Goal: Task Accomplishment & Management: Complete application form

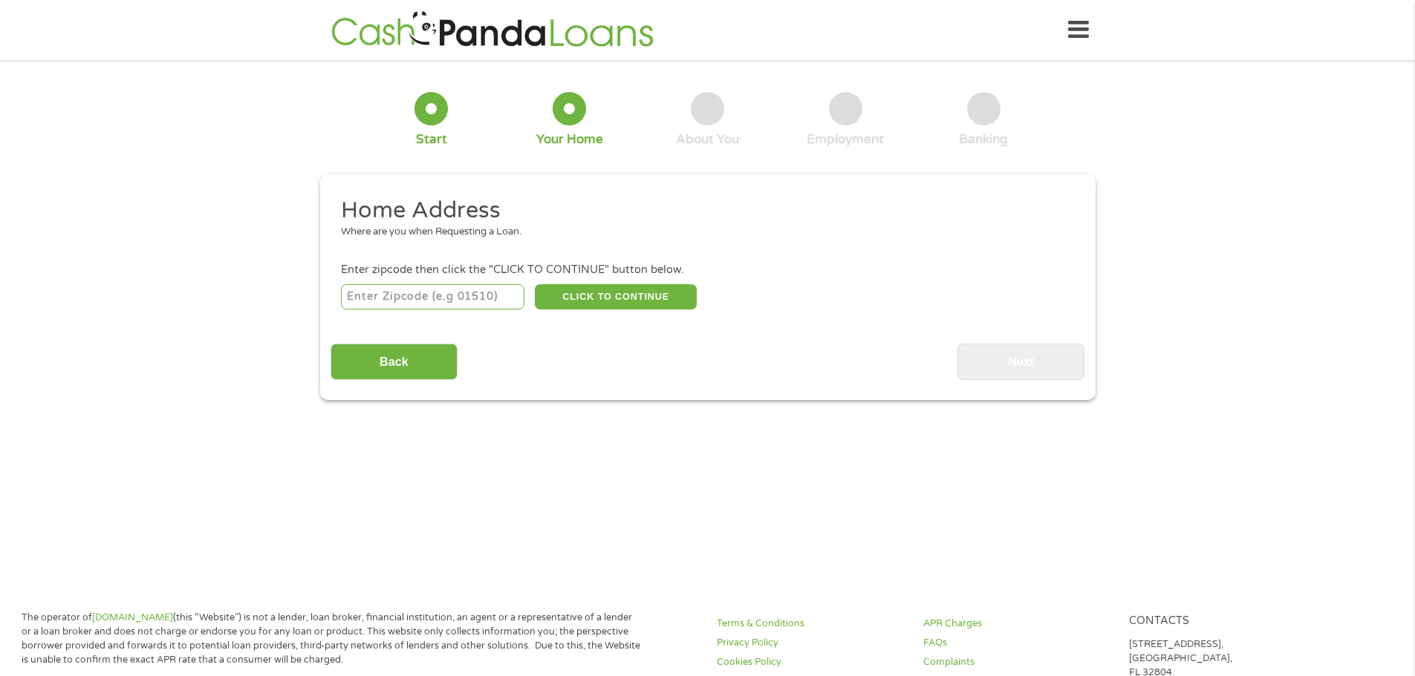
click at [451, 301] on input "number" at bounding box center [432, 296] width 183 height 25
type input "79707"
click at [657, 301] on button "CLICK TO CONTINUE" at bounding box center [616, 296] width 162 height 25
type input "79707"
type input "Midland"
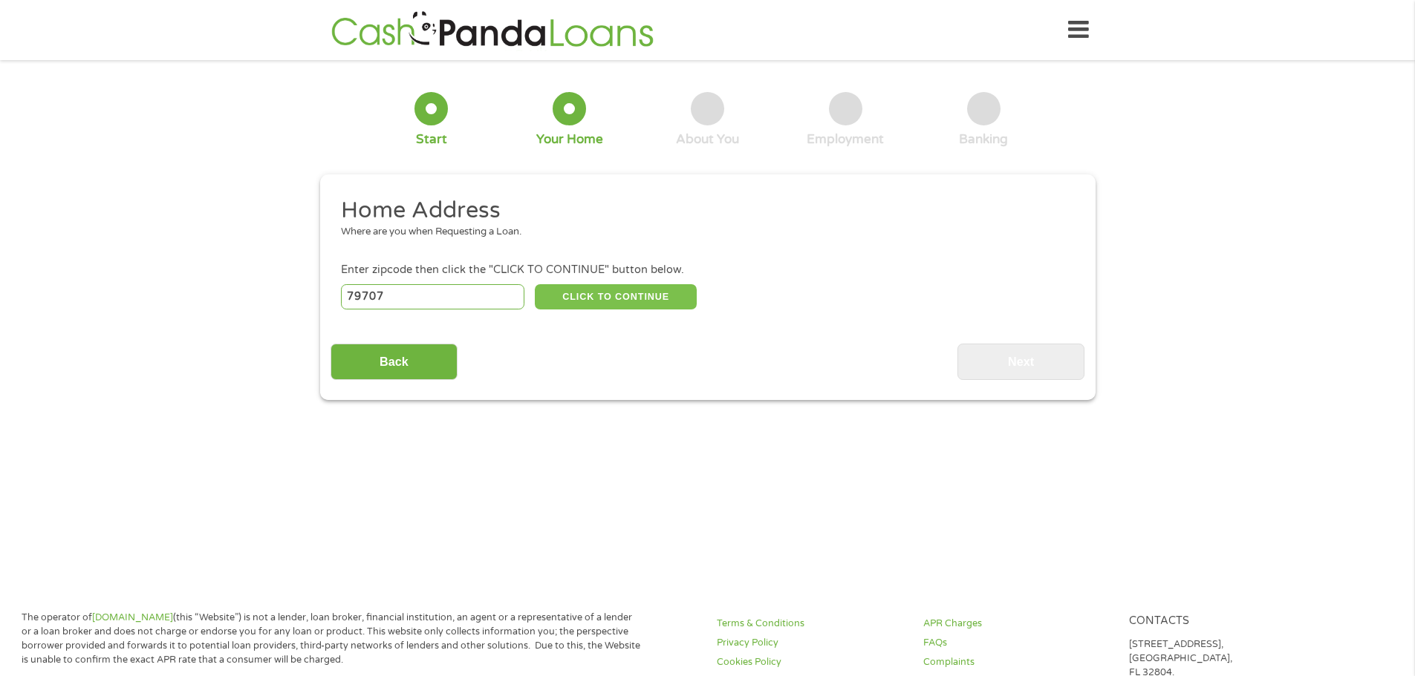
select select "[US_STATE]"
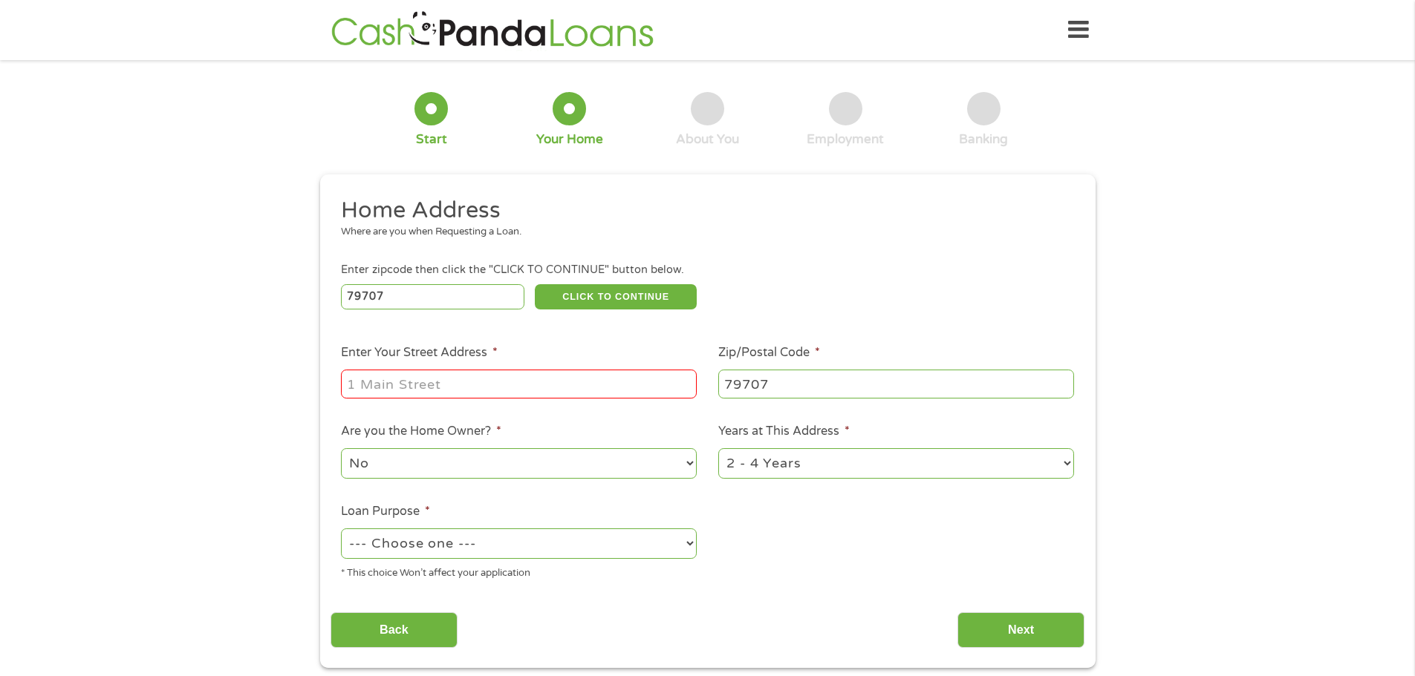
click at [500, 384] on input "Enter Your Street Address *" at bounding box center [519, 384] width 356 height 28
type input "[STREET_ADDRESS][PERSON_NAME]"
click at [845, 462] on select "1 Year or less 1 - 2 Years 2 - 4 Years Over 4 Years" at bounding box center [896, 464] width 356 height 30
select select "24months"
click at [718, 449] on select "1 Year or less 1 - 2 Years 2 - 4 Years Over 4 Years" at bounding box center [896, 464] width 356 height 30
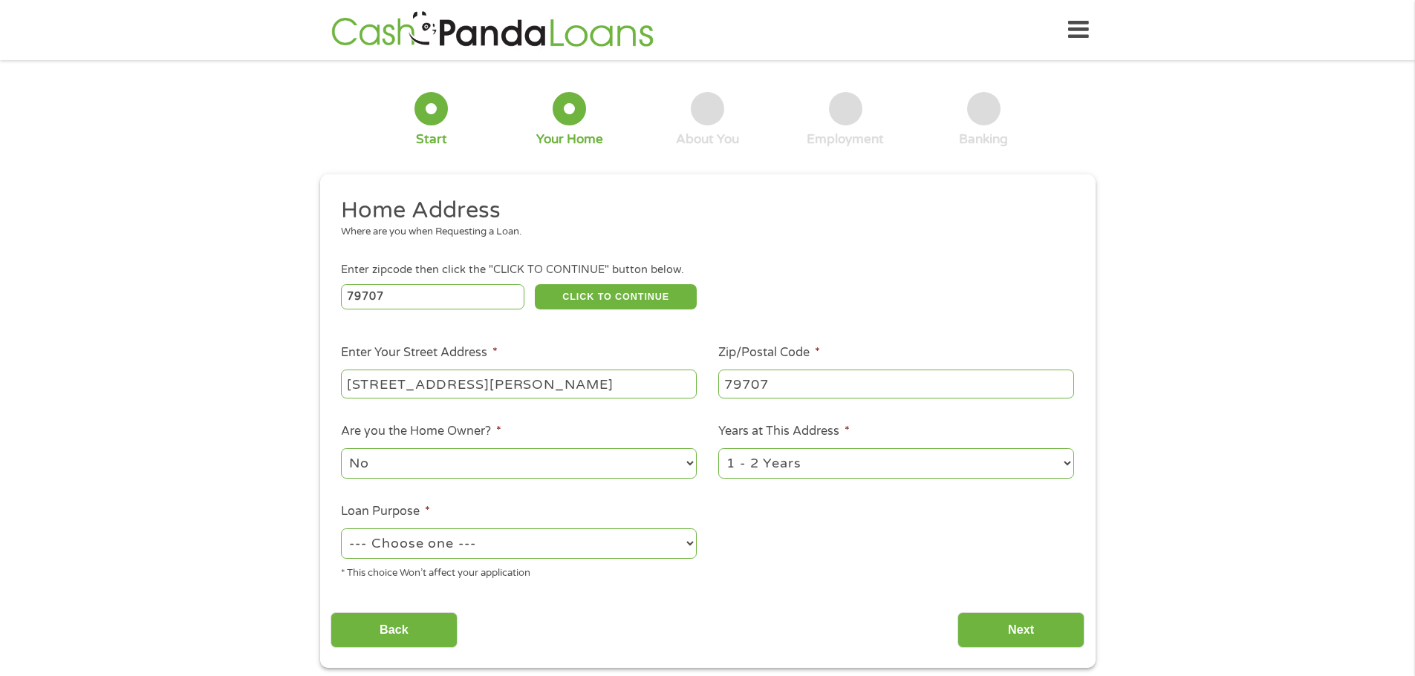
click at [620, 548] on select "--- Choose one --- Pay Bills Debt Consolidation Home Improvement Major Purchase…" at bounding box center [519, 544] width 356 height 30
select select "other"
click at [341, 529] on select "--- Choose one --- Pay Bills Debt Consolidation Home Improvement Major Purchase…" at bounding box center [519, 544] width 356 height 30
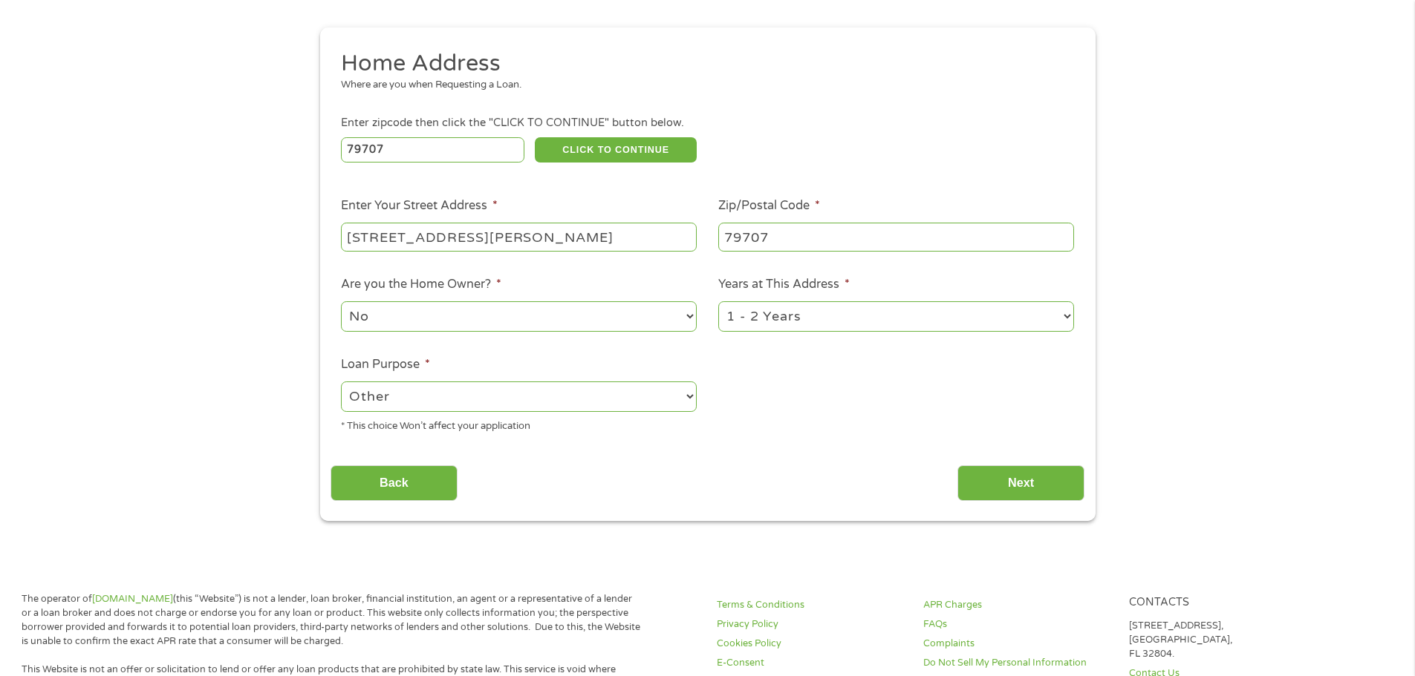
scroll to position [149, 0]
click at [1025, 493] on input "Next" at bounding box center [1020, 482] width 127 height 36
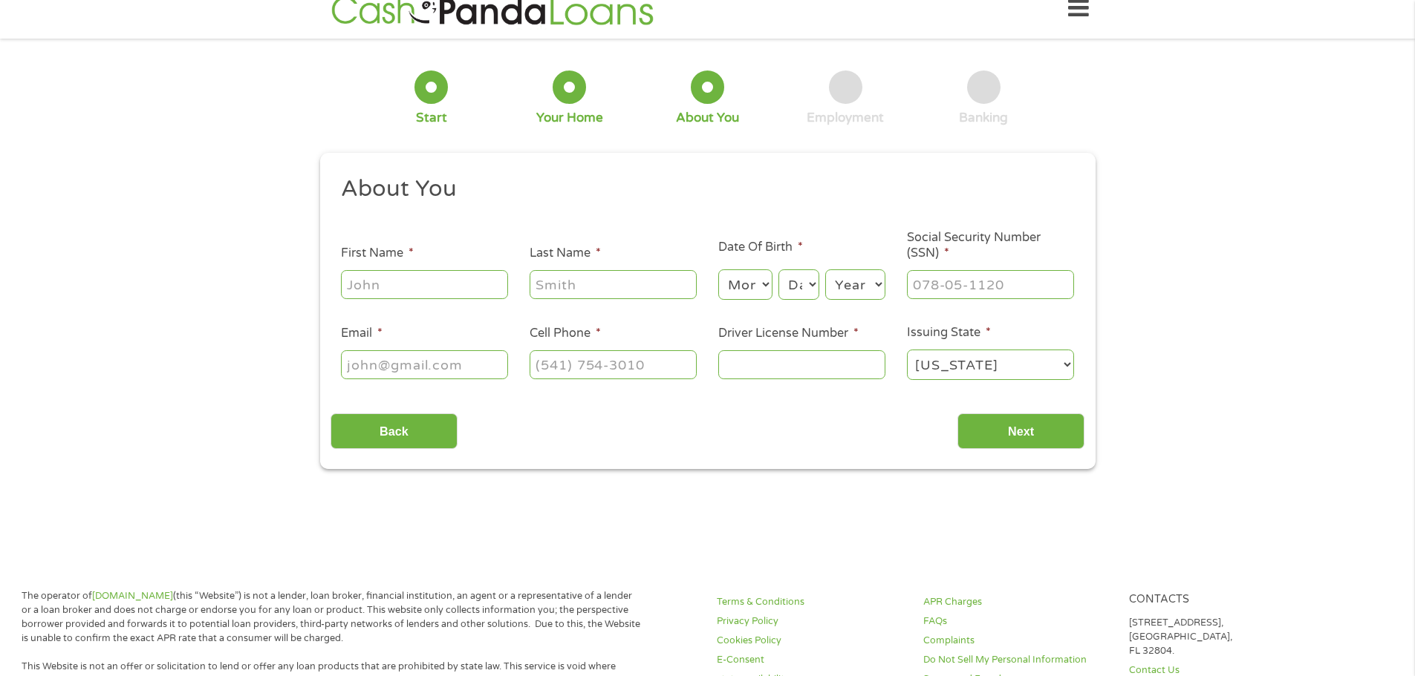
scroll to position [0, 0]
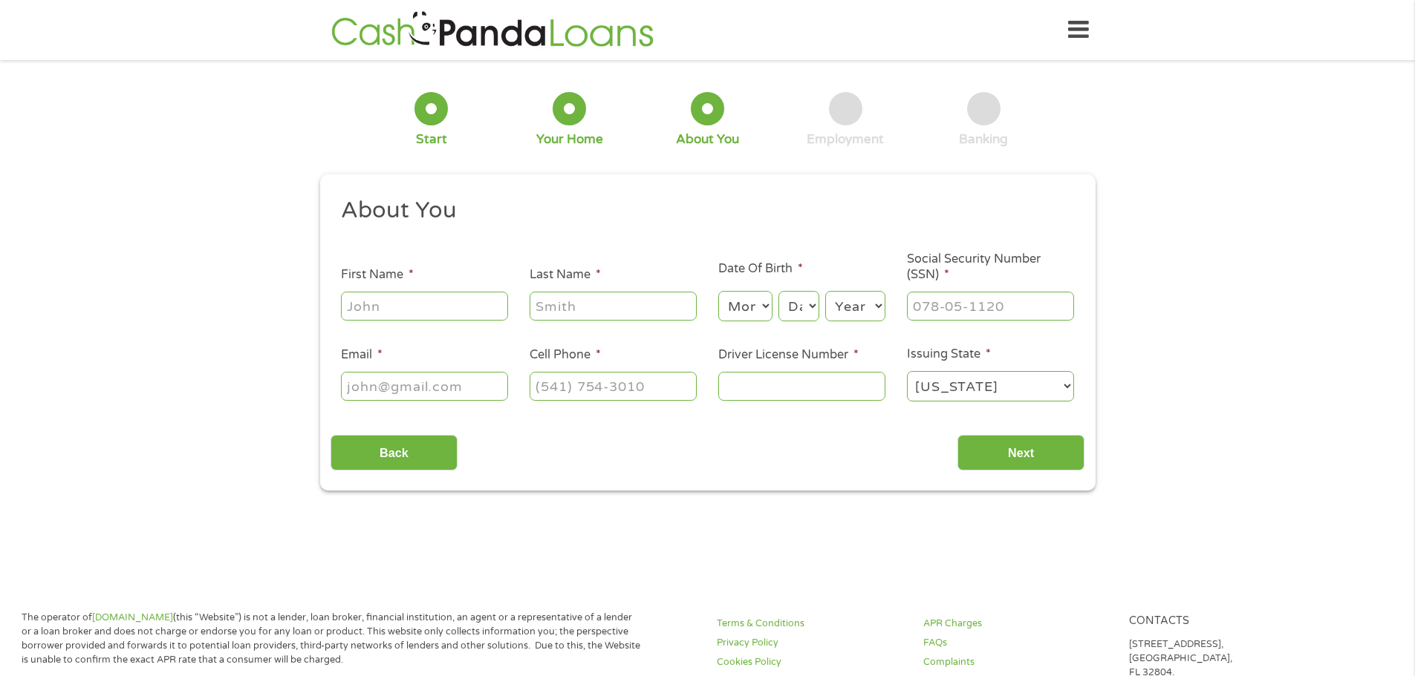
click at [398, 296] on input "First Name *" at bounding box center [424, 306] width 167 height 28
type input "Alexa"
type input "[PERSON_NAME]"
click at [737, 313] on select "Month 1 2 3 4 5 6 7 8 9 10 11 12" at bounding box center [745, 306] width 54 height 30
select select "4"
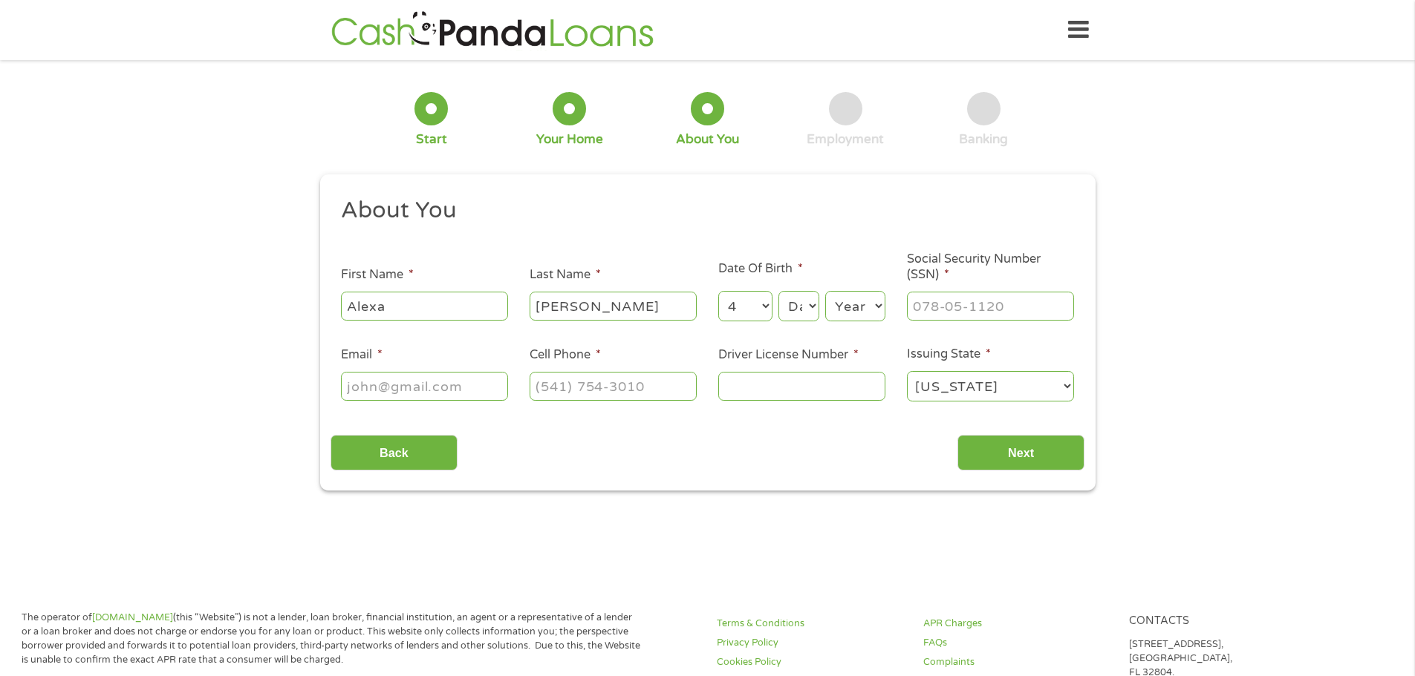
click at [718, 291] on select "Month 1 2 3 4 5 6 7 8 9 10 11 12" at bounding box center [745, 306] width 54 height 30
click at [805, 310] on select "Day 1 2 3 4 5 6 7 8 9 10 11 12 13 14 15 16 17 18 19 20 21 22 23 24 25 26 27 28 …" at bounding box center [798, 306] width 40 height 30
select select "21"
click at [778, 291] on select "Day 1 2 3 4 5 6 7 8 9 10 11 12 13 14 15 16 17 18 19 20 21 22 23 24 25 26 27 28 …" at bounding box center [798, 306] width 40 height 30
click at [867, 304] on select "Year [DATE] 2006 2005 2004 2003 2002 2001 2000 1999 1998 1997 1996 1995 1994 19…" at bounding box center [855, 306] width 60 height 30
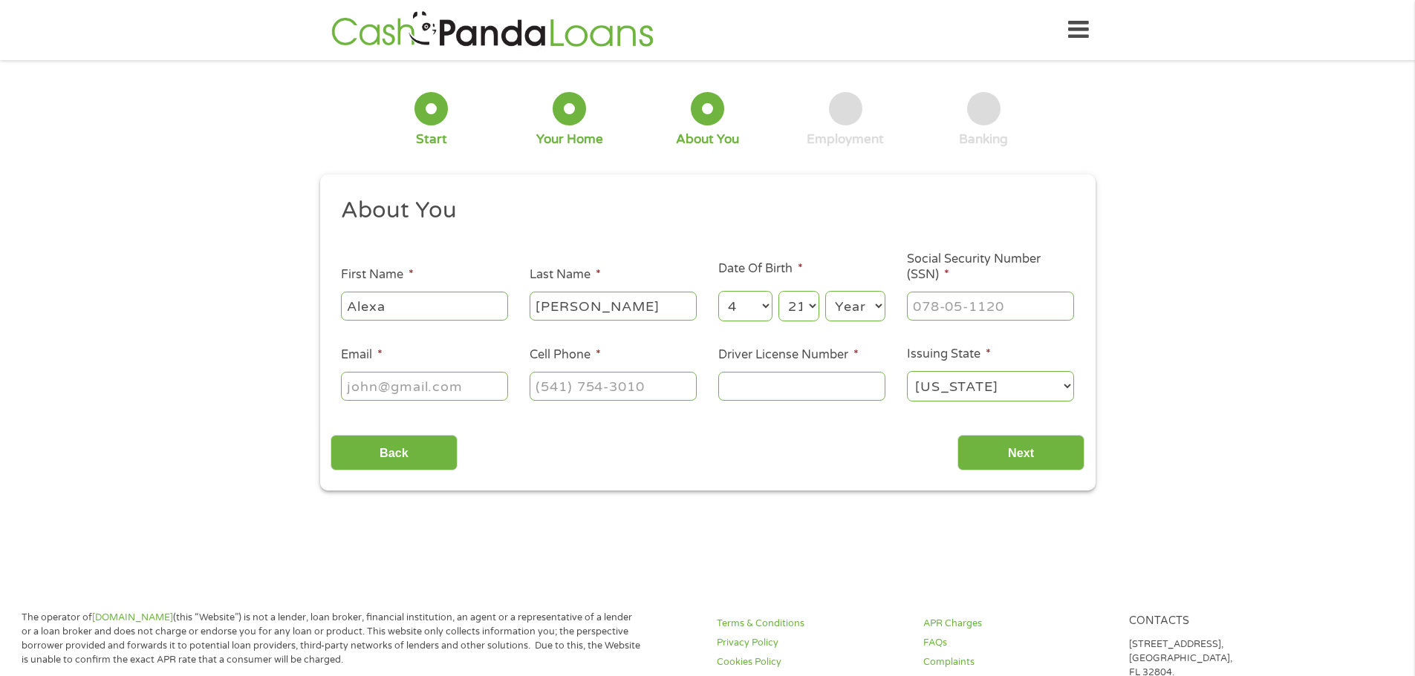
select select "1994"
click at [825, 291] on select "Year [DATE] 2006 2005 2004 2003 2002 2001 2000 1999 1998 1997 1996 1995 1994 19…" at bounding box center [855, 306] width 60 height 30
click at [936, 308] on input "___-__-____" at bounding box center [990, 306] width 167 height 28
type input "499-08-1749"
click at [473, 393] on input "Email *" at bounding box center [424, 386] width 167 height 28
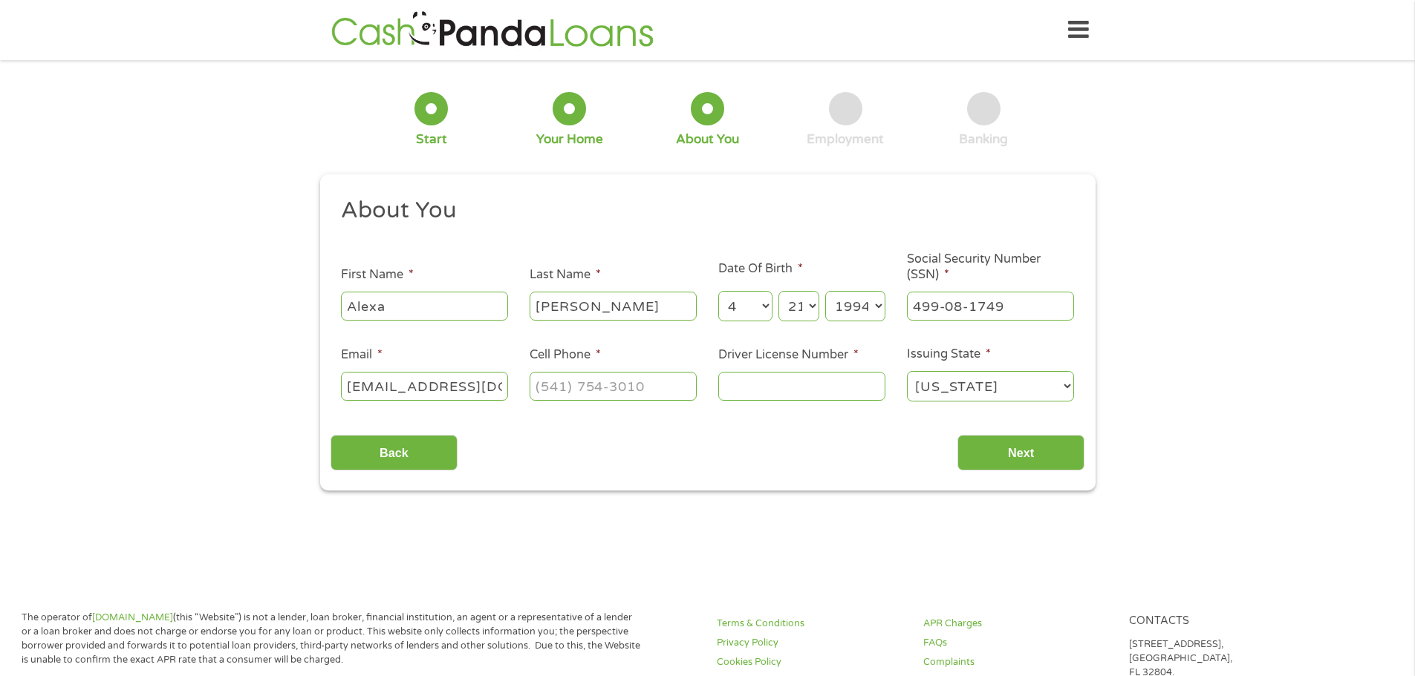
scroll to position [0, 22]
type input "[EMAIL_ADDRESS][DOMAIN_NAME]"
type input "[PHONE_NUMBER]"
type input "37973079"
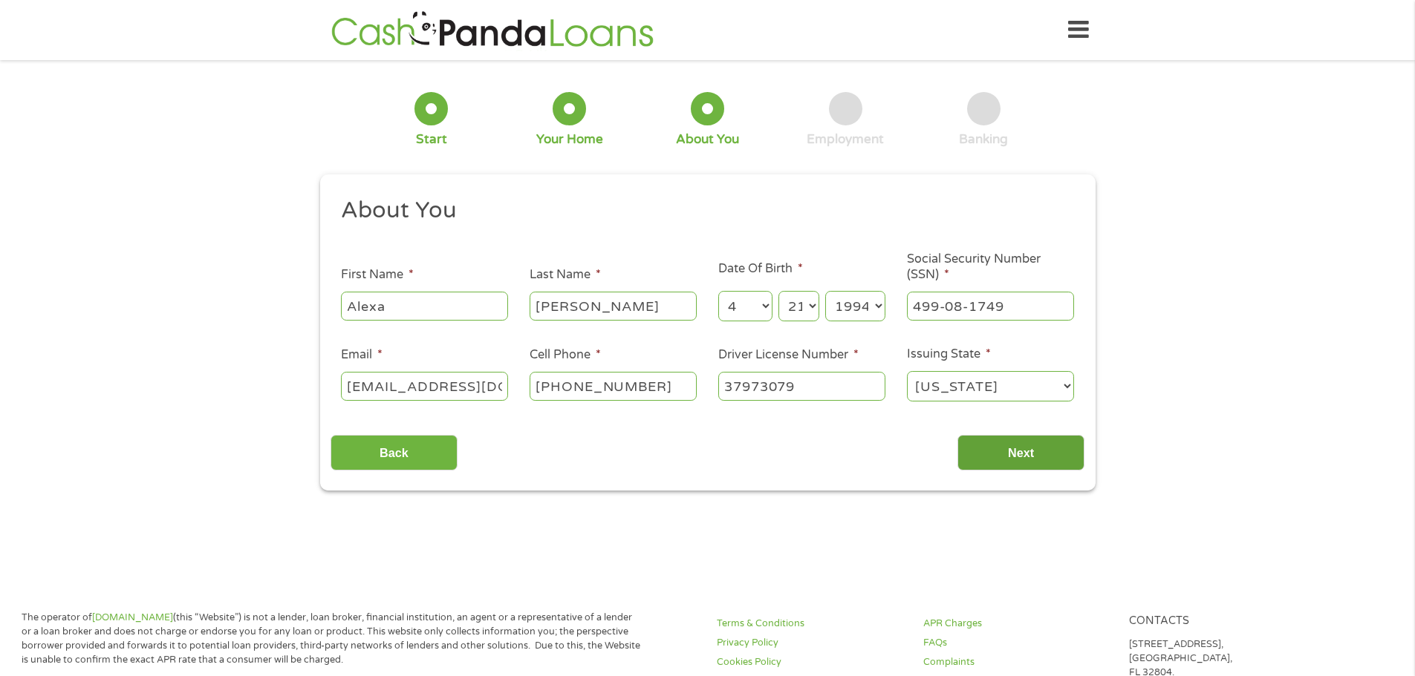
click at [995, 446] on input "Next" at bounding box center [1020, 453] width 127 height 36
click at [1035, 449] on input "Next" at bounding box center [1020, 453] width 127 height 36
click at [997, 453] on input "Next" at bounding box center [1020, 453] width 127 height 36
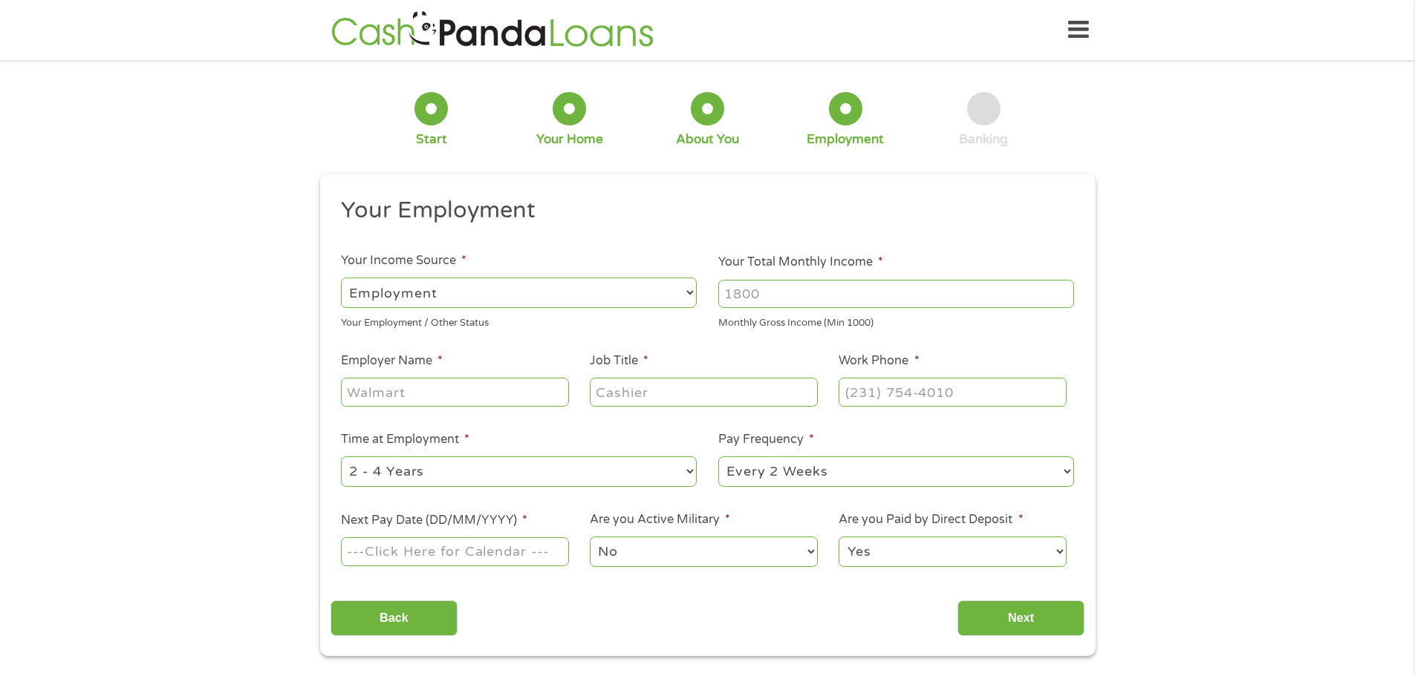
click at [769, 294] on input "Your Total Monthly Income *" at bounding box center [896, 294] width 356 height 28
type input "4600"
click at [393, 399] on input "Employer Name *" at bounding box center [454, 392] width 227 height 28
type input "Voyager Energy"
type input "Office Admin"
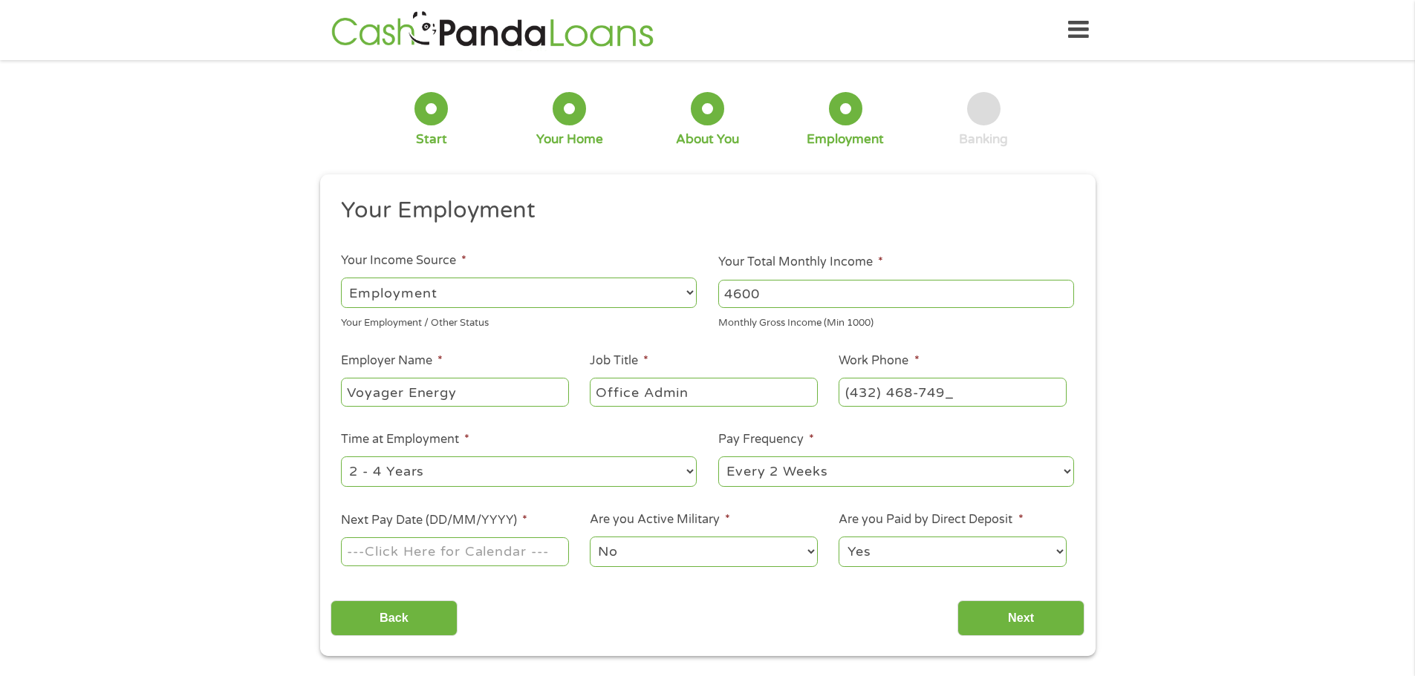
type input "[PHONE_NUMBER]"
click at [573, 473] on select "--- Choose one --- 1 Year or less 1 - 2 Years 2 - 4 Years Over 4 Years" at bounding box center [519, 472] width 356 height 30
select select "12months"
click at [341, 457] on select "--- Choose one --- 1 Year or less 1 - 2 Years 2 - 4 Years Over 4 Years" at bounding box center [519, 472] width 356 height 30
click at [821, 466] on select "--- Choose one --- Every 2 Weeks Every Week Monthly Semi-Monthly" at bounding box center [896, 472] width 356 height 30
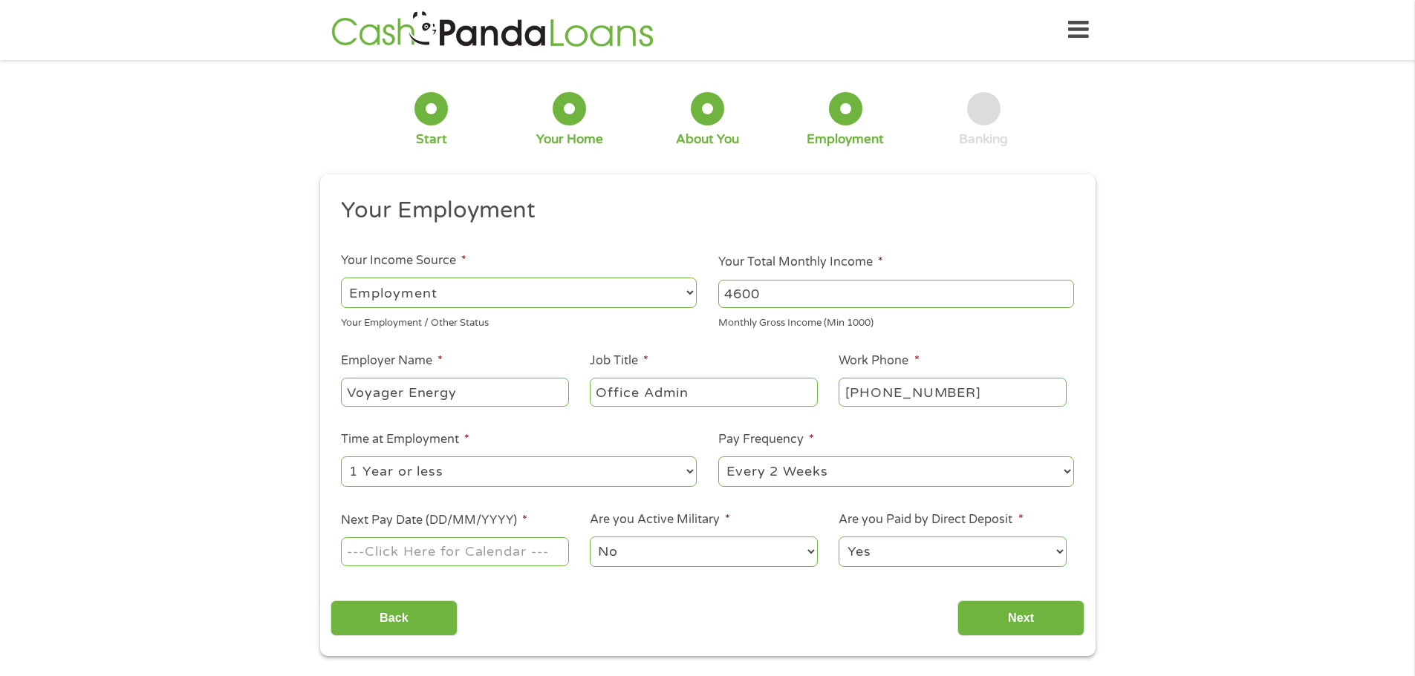
click at [718, 457] on select "--- Choose one --- Every 2 Weeks Every Week Monthly Semi-Monthly" at bounding box center [896, 472] width 356 height 30
click at [377, 556] on input "Next Pay Date (DD/MM/YYYY) *" at bounding box center [454, 552] width 227 height 28
type input "[DATE]"
click at [671, 562] on select "No Yes" at bounding box center [703, 552] width 227 height 30
click at [590, 537] on select "No Yes" at bounding box center [703, 552] width 227 height 30
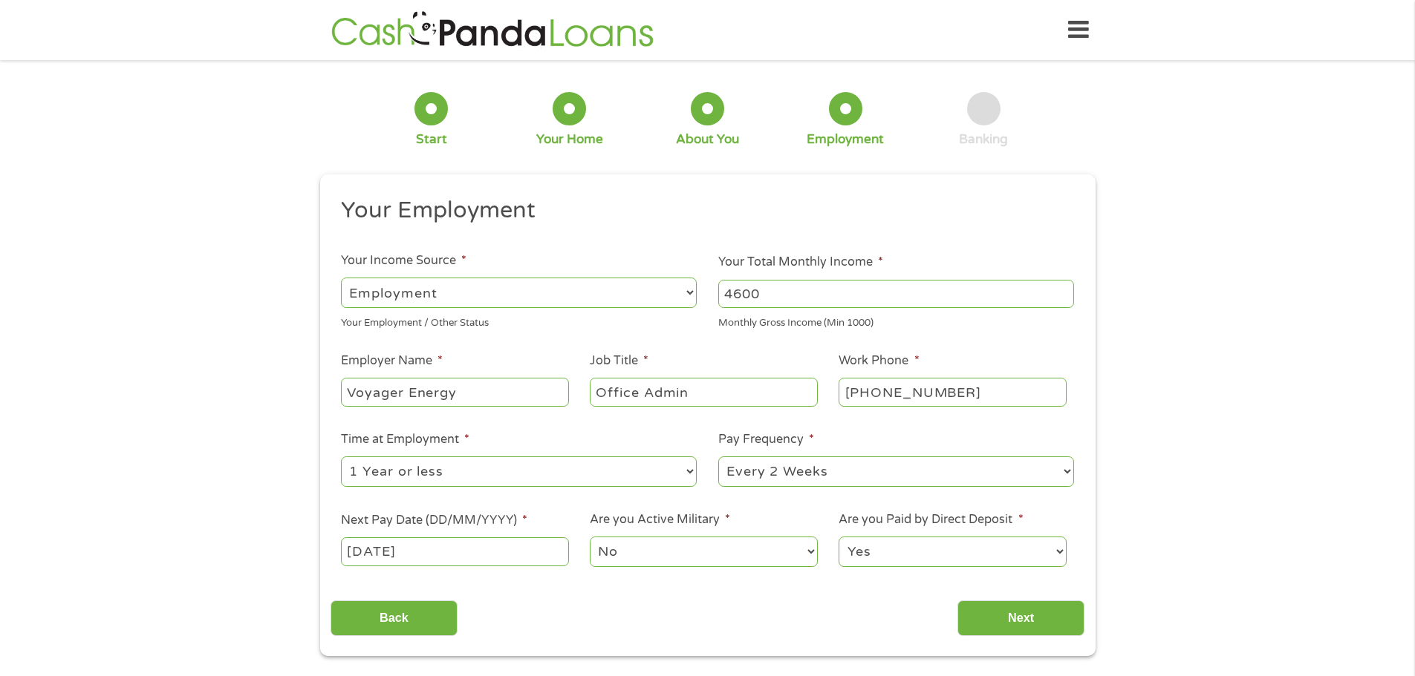
click at [912, 556] on select "Yes No" at bounding box center [951, 552] width 227 height 30
click at [838, 537] on select "Yes No" at bounding box center [951, 552] width 227 height 30
drag, startPoint x: 1002, startPoint y: 613, endPoint x: 981, endPoint y: 605, distance: 22.8
click at [1003, 613] on input "Next" at bounding box center [1020, 619] width 127 height 36
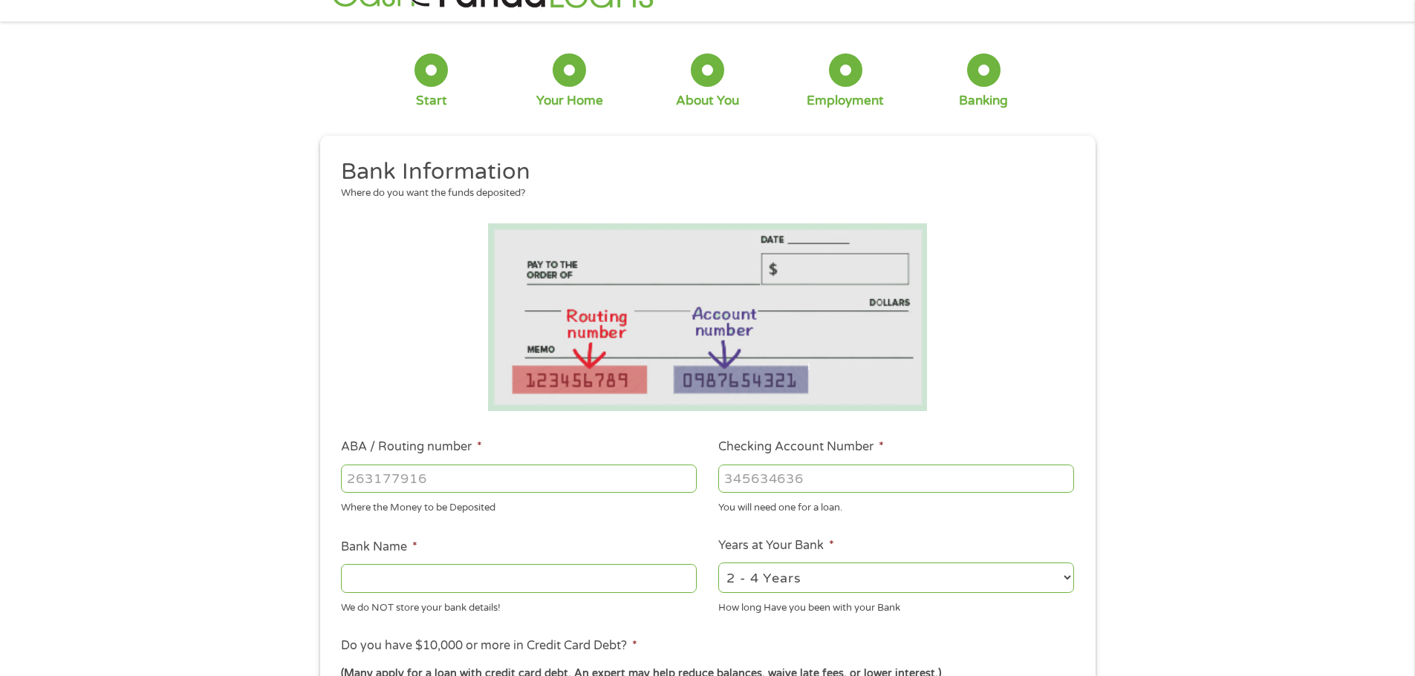
scroll to position [74, 0]
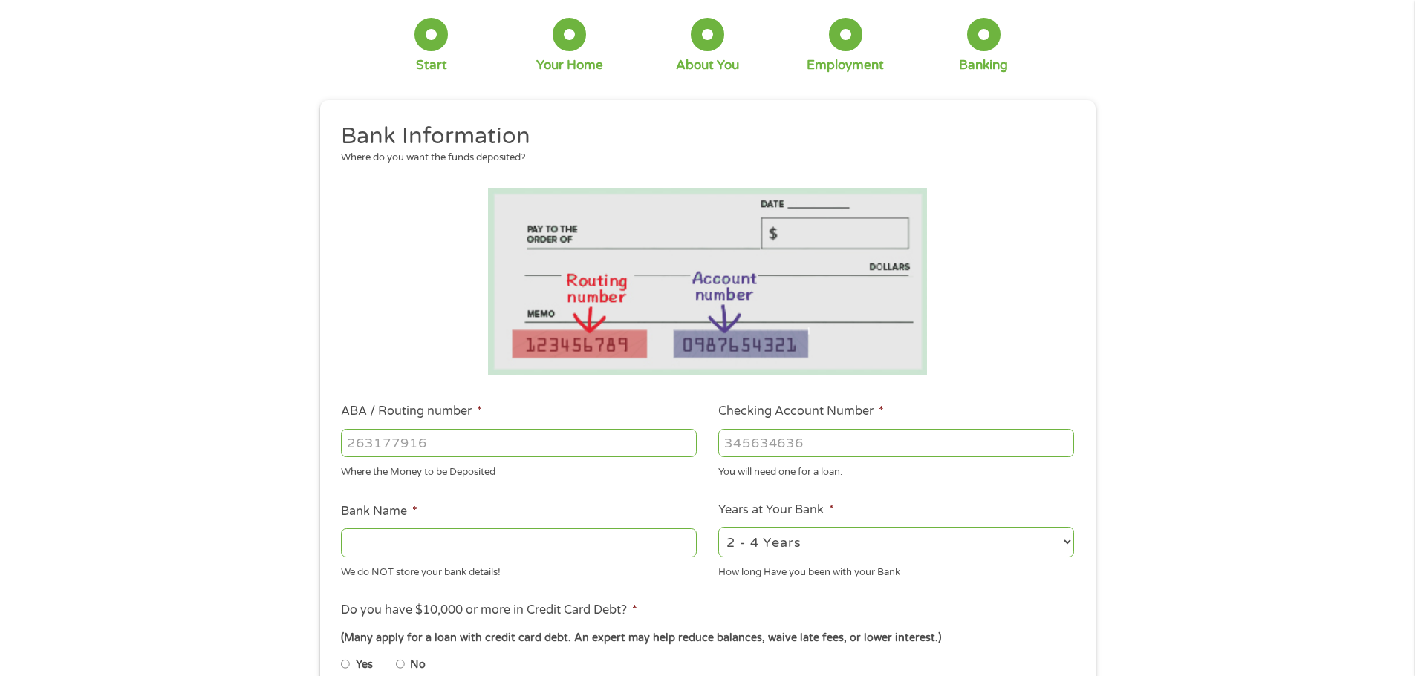
click at [391, 440] on input "ABA / Routing number *" at bounding box center [519, 443] width 356 height 28
type input "041215663"
type input "[PERSON_NAME] BANK"
type input "041215663"
click at [762, 441] on input "Checking Account Number *" at bounding box center [896, 443] width 356 height 28
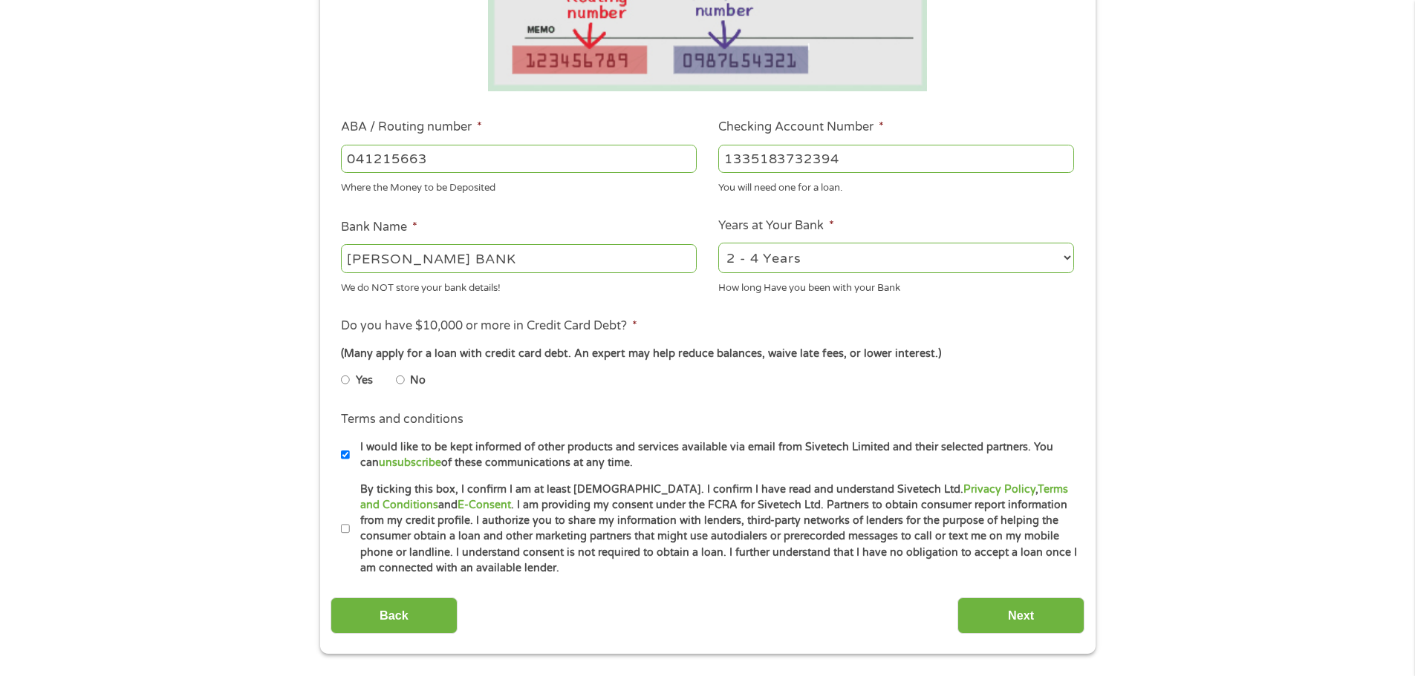
scroll to position [371, 0]
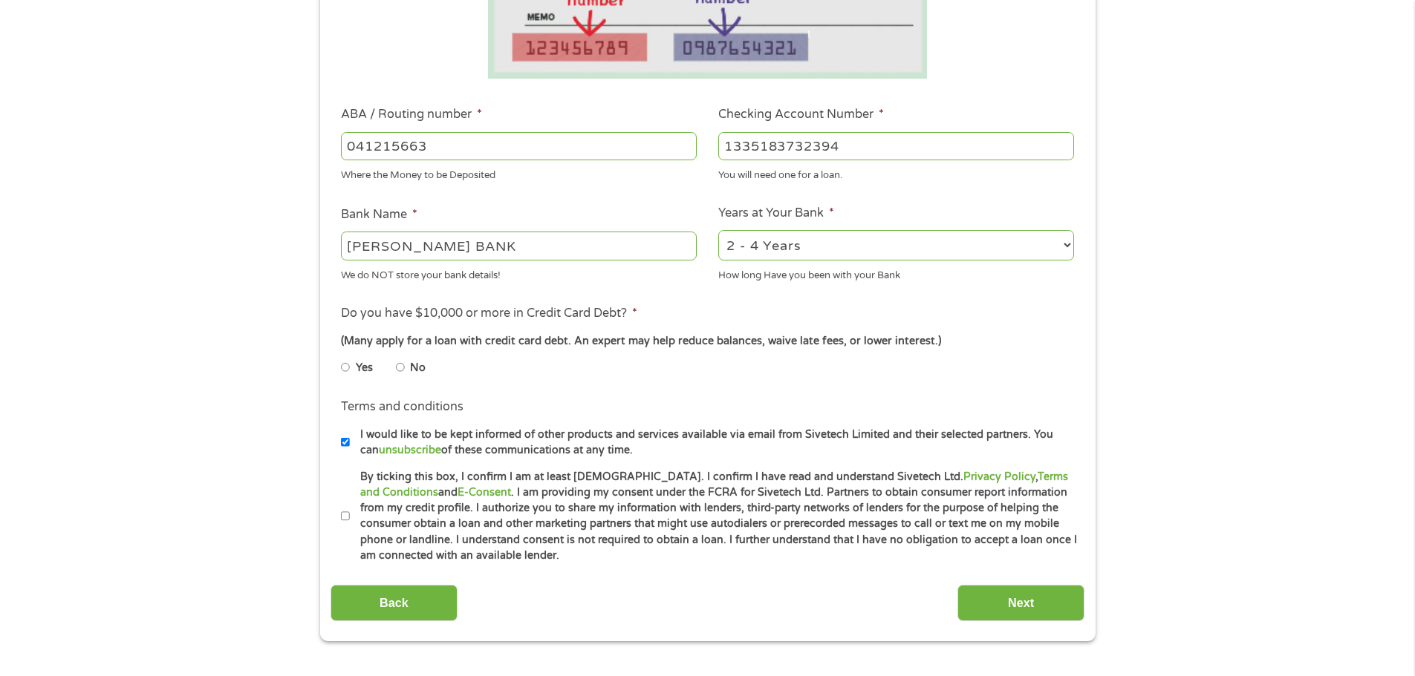
type input "1335183732394"
click at [394, 367] on li "Yes" at bounding box center [368, 367] width 55 height 29
click at [401, 367] on input "No" at bounding box center [400, 368] width 9 height 24
radio input "true"
click at [343, 444] on input "I would like to be kept informed of other products and services available via e…" at bounding box center [345, 443] width 9 height 24
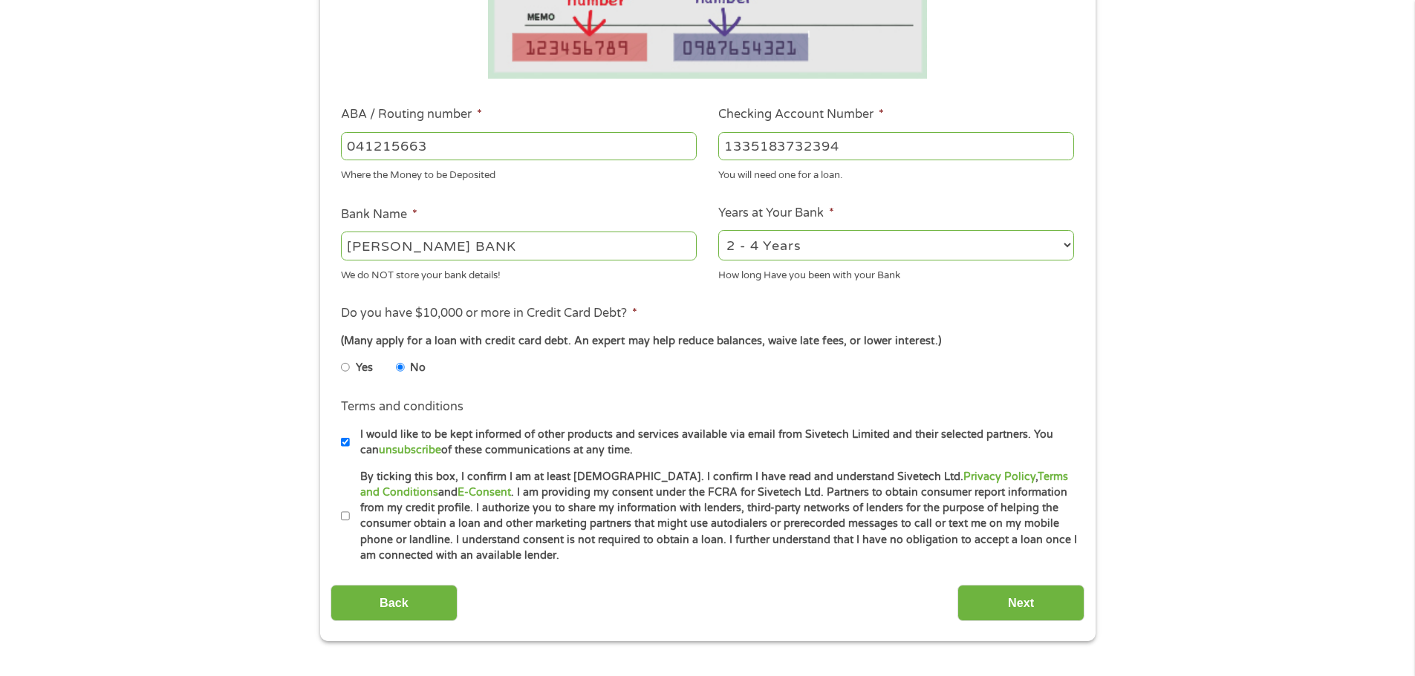
checkbox input "false"
drag, startPoint x: 349, startPoint y: 516, endPoint x: 345, endPoint y: 532, distance: 16.0
click at [348, 516] on li "By ticking this box, I confirm I am at least [DEMOGRAPHIC_DATA]. I confirm I ha…" at bounding box center [712, 516] width 743 height 95
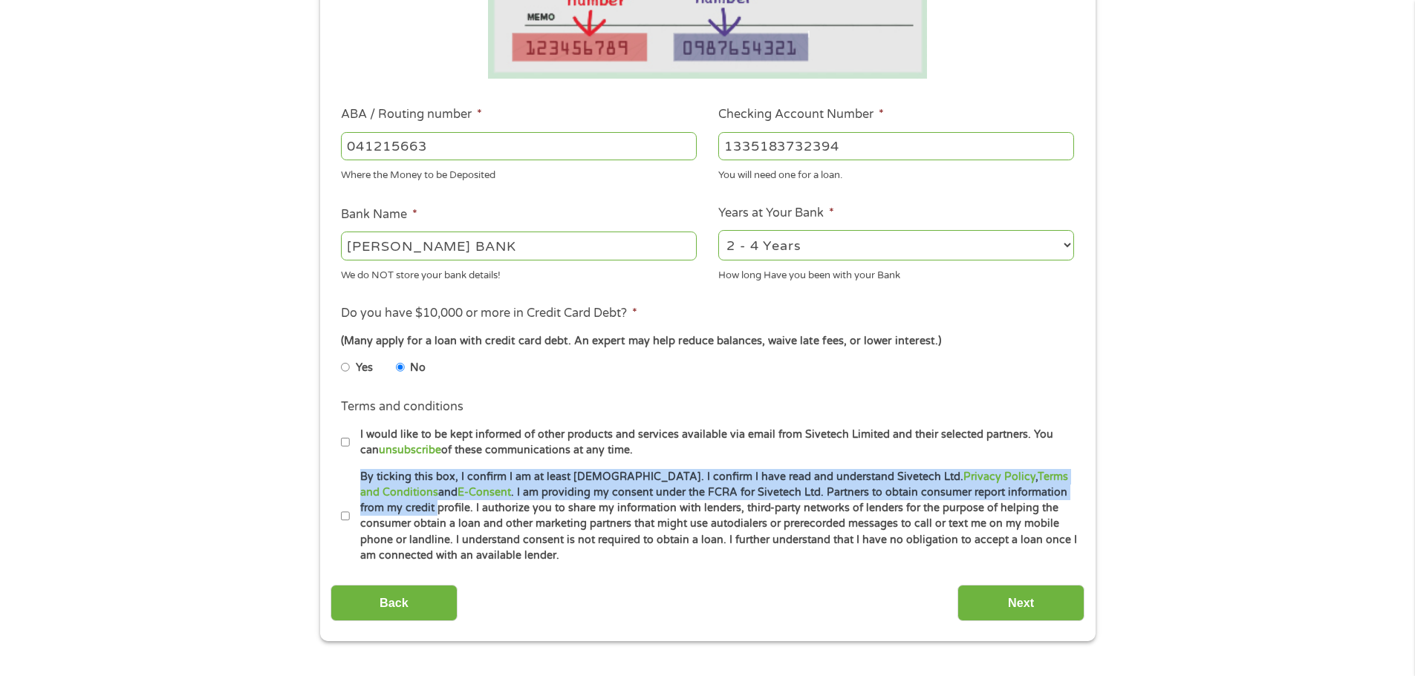
click at [348, 515] on input "By ticking this box, I confirm I am at least [DEMOGRAPHIC_DATA]. I confirm I ha…" at bounding box center [345, 517] width 9 height 24
checkbox input "true"
click at [1036, 611] on input "Next" at bounding box center [1020, 603] width 127 height 36
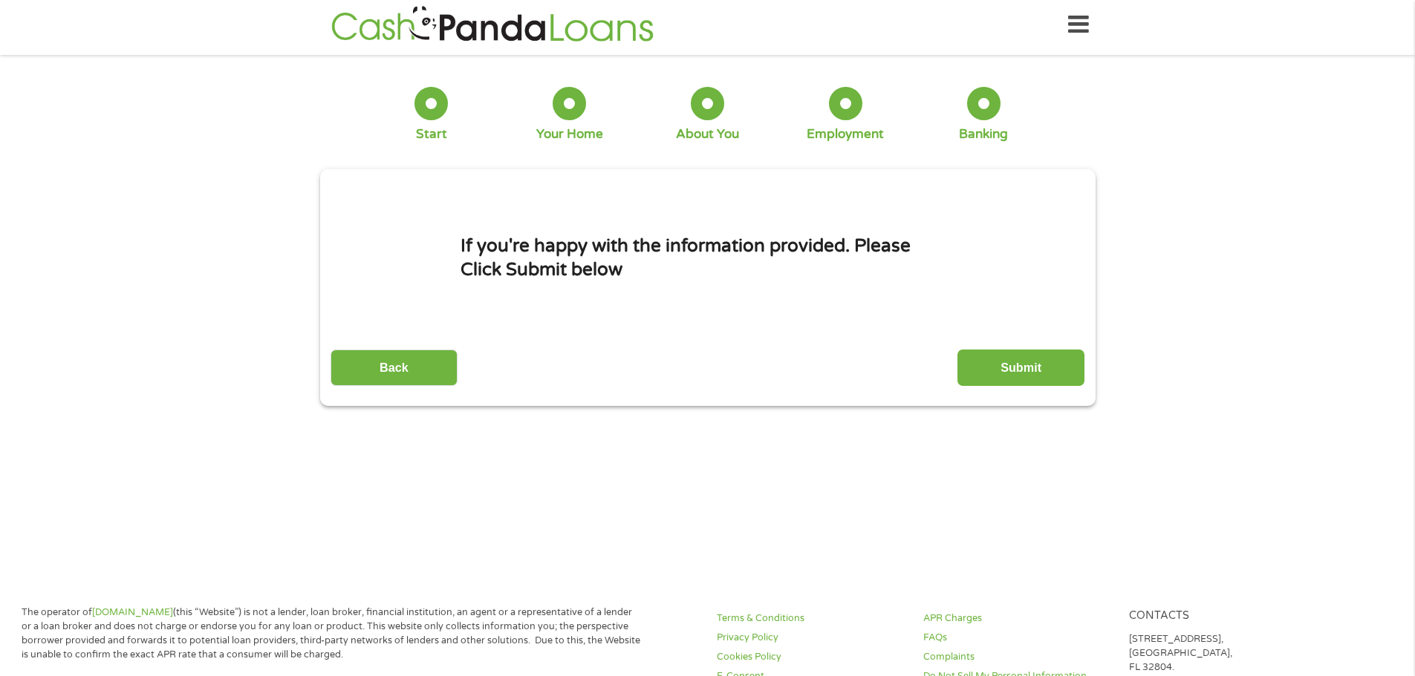
scroll to position [0, 0]
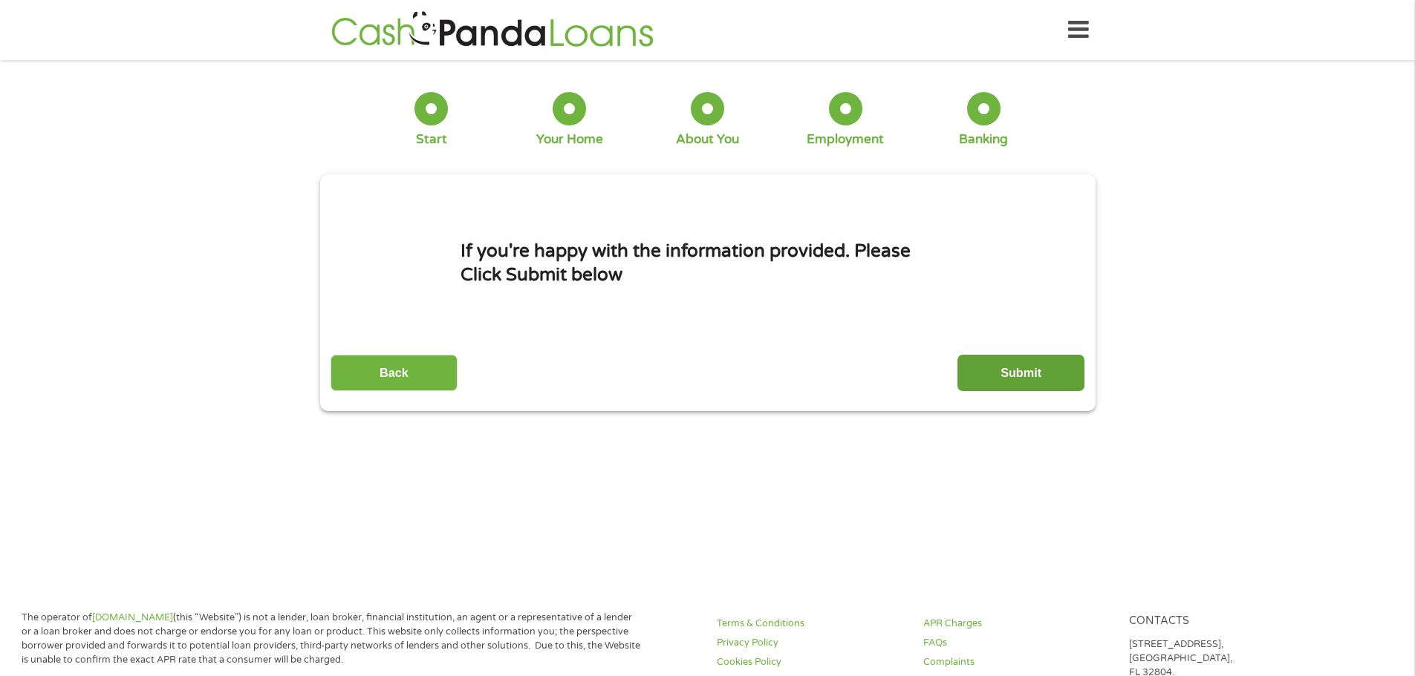
click at [1020, 371] on input "Submit" at bounding box center [1020, 373] width 127 height 36
